Goal: Find specific fact: Find specific page/section

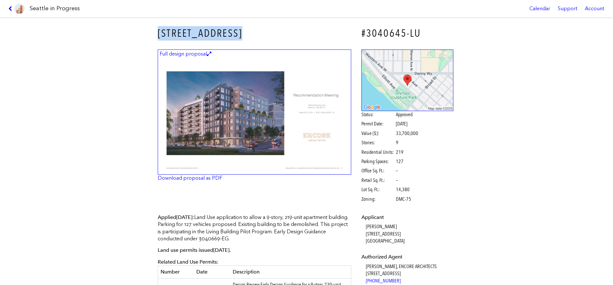
scroll to position [691, 0]
click at [9, 7] on icon at bounding box center [11, 8] width 6 height 5
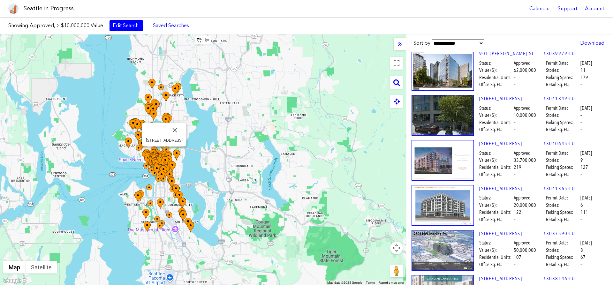
scroll to position [764, 0]
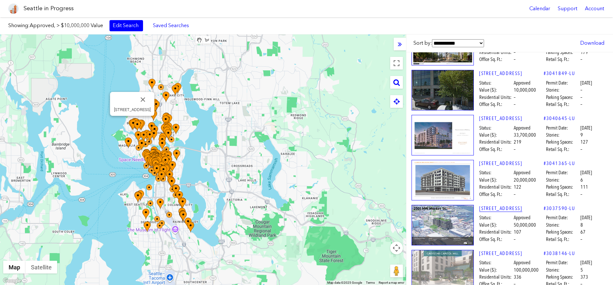
click at [508, 205] on link "[STREET_ADDRESS]" at bounding box center [511, 208] width 64 height 7
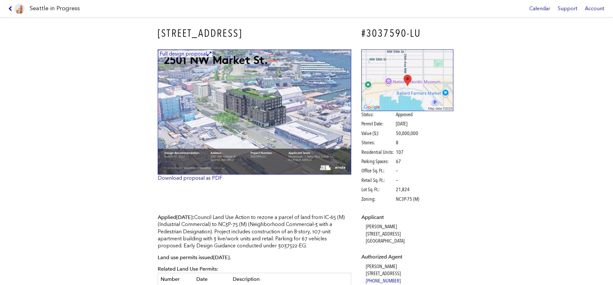
click at [8, 7] on icon at bounding box center [11, 8] width 6 height 5
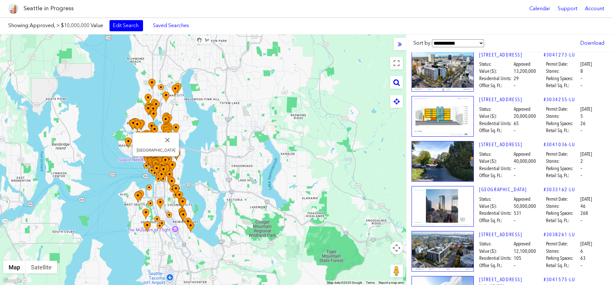
scroll to position [1091, 0]
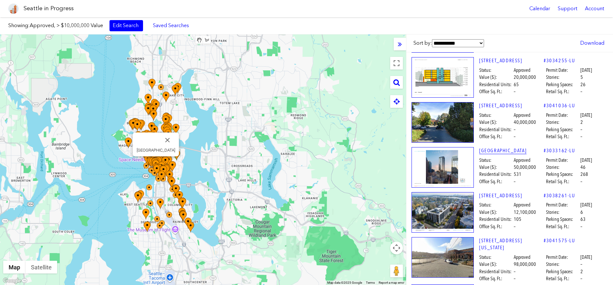
click at [493, 147] on link "[GEOGRAPHIC_DATA]" at bounding box center [511, 150] width 64 height 7
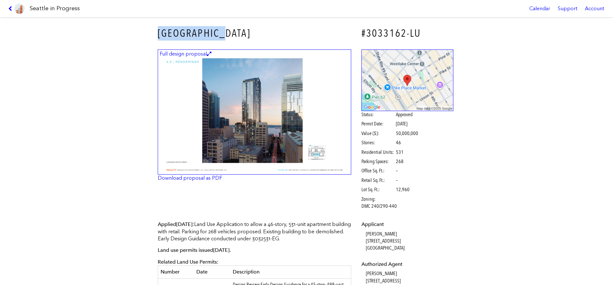
drag, startPoint x: 159, startPoint y: 32, endPoint x: 247, endPoint y: 28, distance: 87.5
click at [245, 28] on h3 "[GEOGRAPHIC_DATA]" at bounding box center [254, 33] width 193 height 14
copy h3 "[GEOGRAPHIC_DATA]"
